Goal: Navigation & Orientation: Find specific page/section

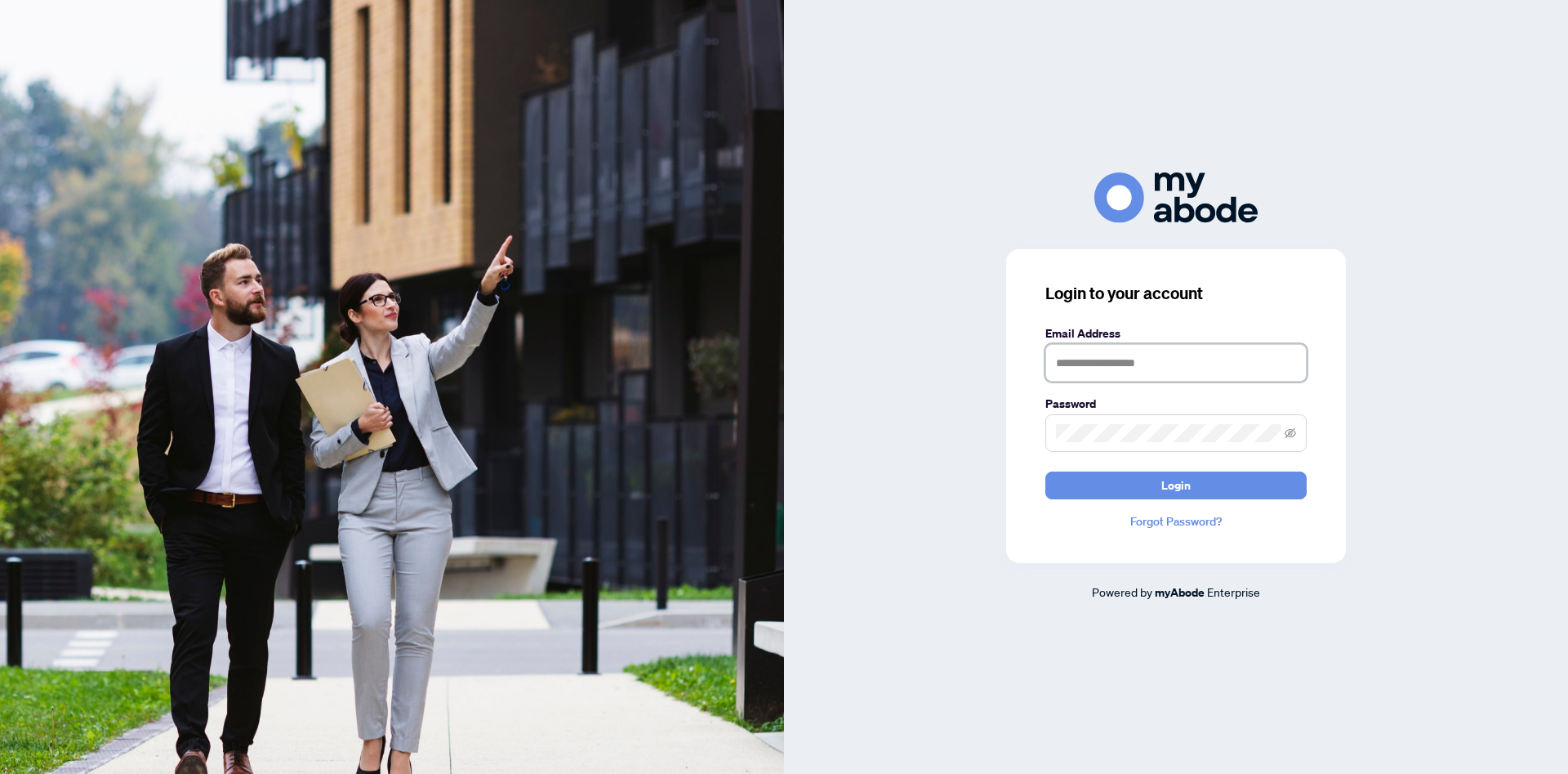
click at [1078, 374] on input "text" at bounding box center [1176, 363] width 261 height 38
type input "**********"
click at [1294, 432] on icon "eye-invisible" at bounding box center [1290, 433] width 11 height 11
click at [1253, 479] on button "Login" at bounding box center [1176, 485] width 261 height 28
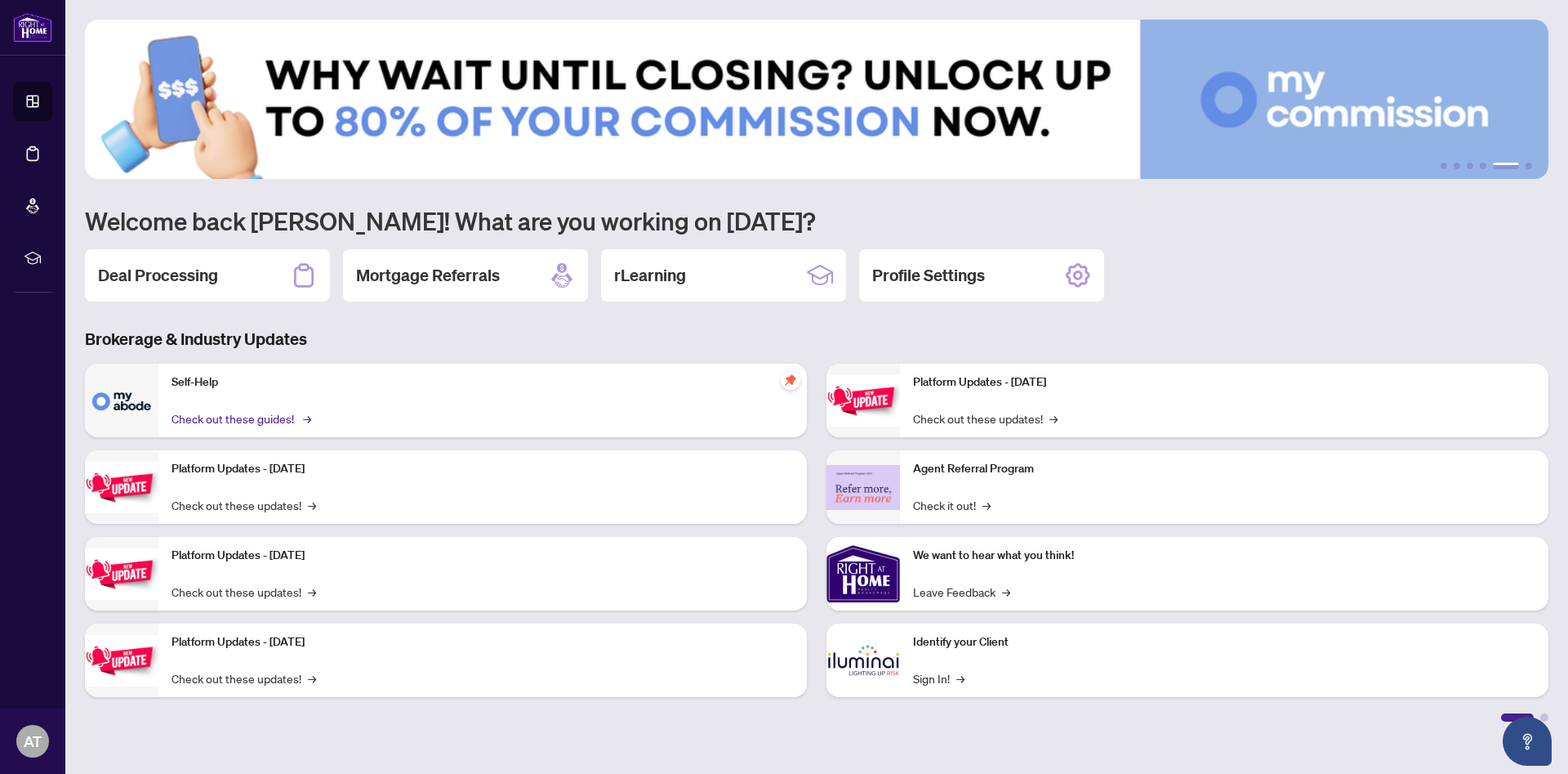
click at [223, 416] on link "Check out these guides! →" at bounding box center [239, 419] width 137 height 18
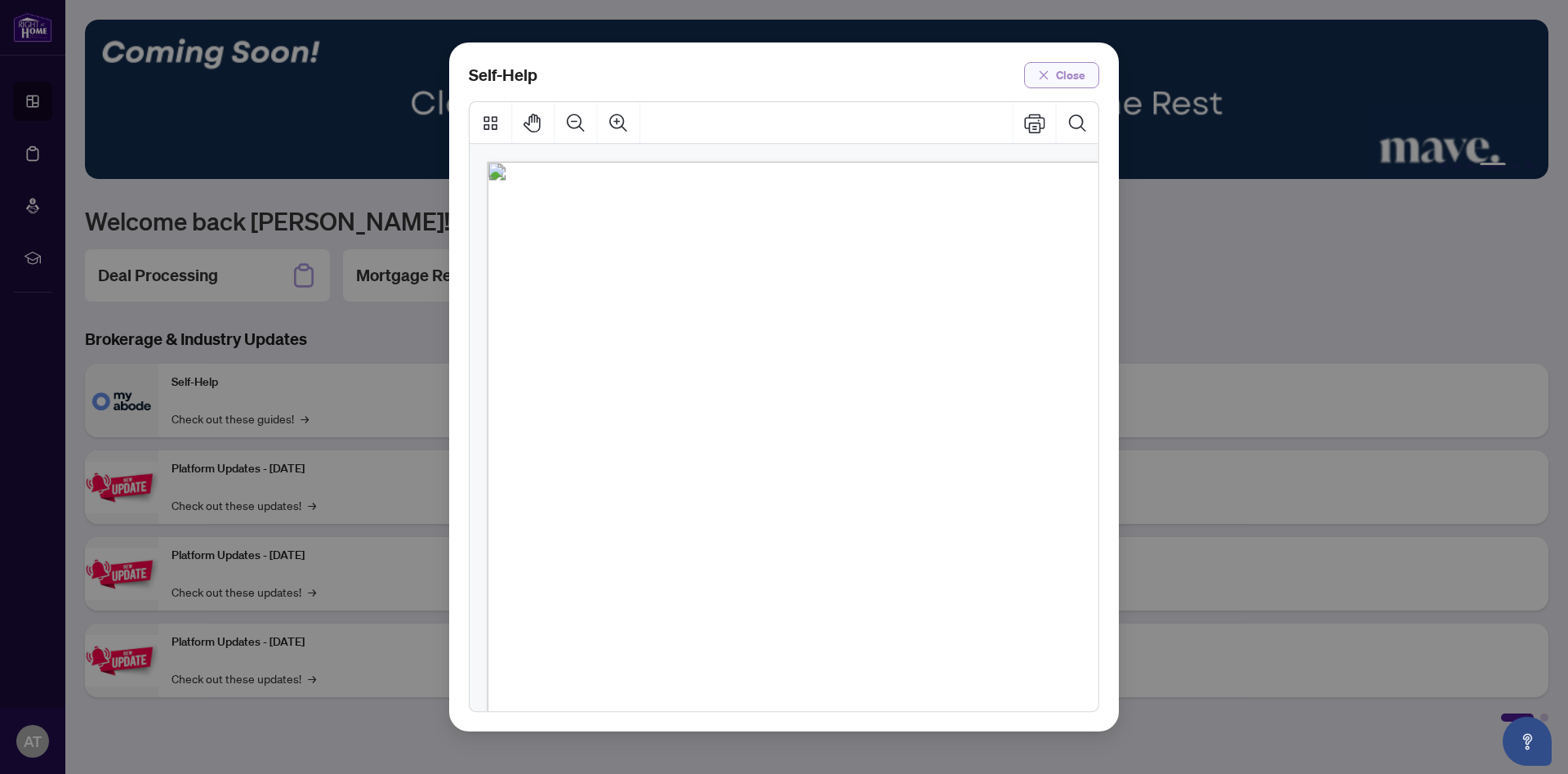
click at [1043, 78] on icon "close" at bounding box center [1043, 75] width 11 height 11
